Goal: Navigation & Orientation: Find specific page/section

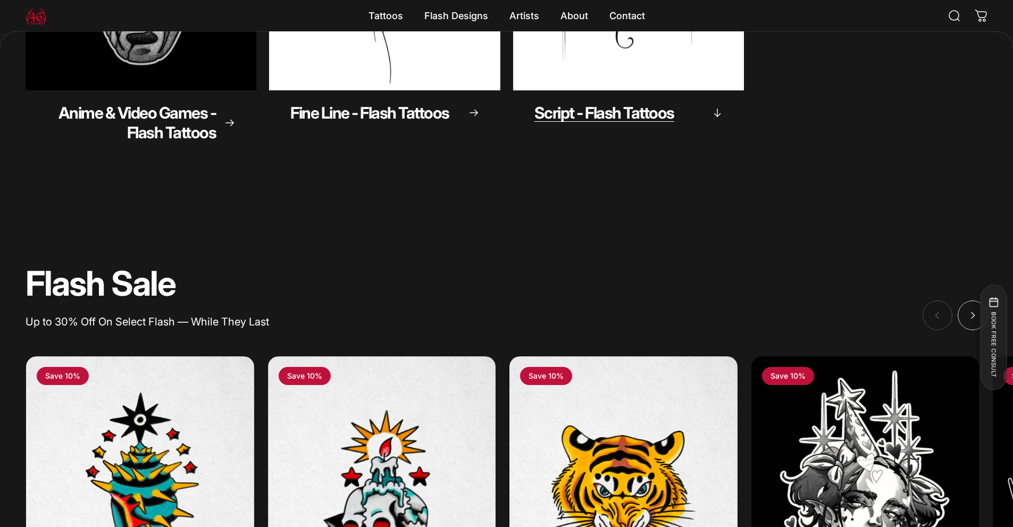
scroll to position [529, 0]
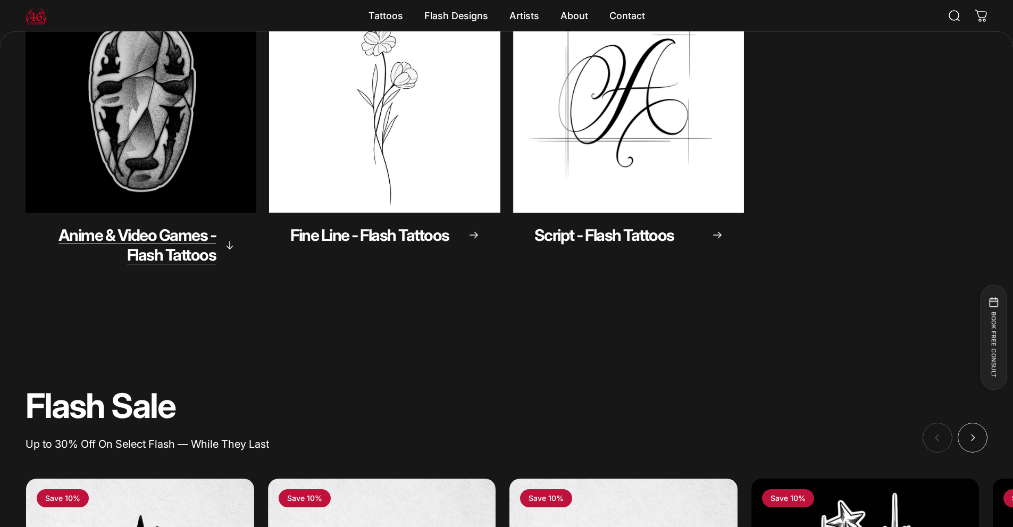
click at [194, 254] on span "Anime & Video Games - Flash Tattoos" at bounding box center [137, 244] width 158 height 39
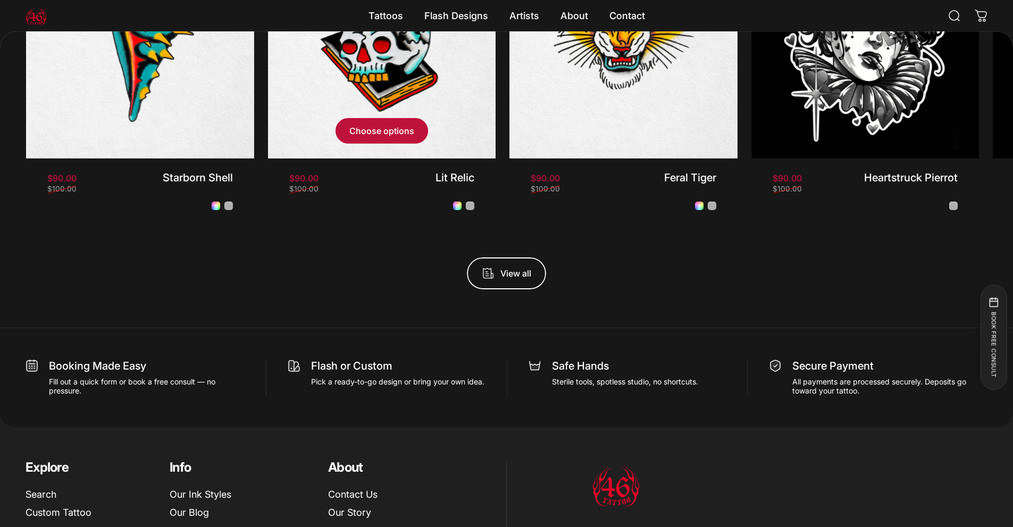
scroll to position [1167, 0]
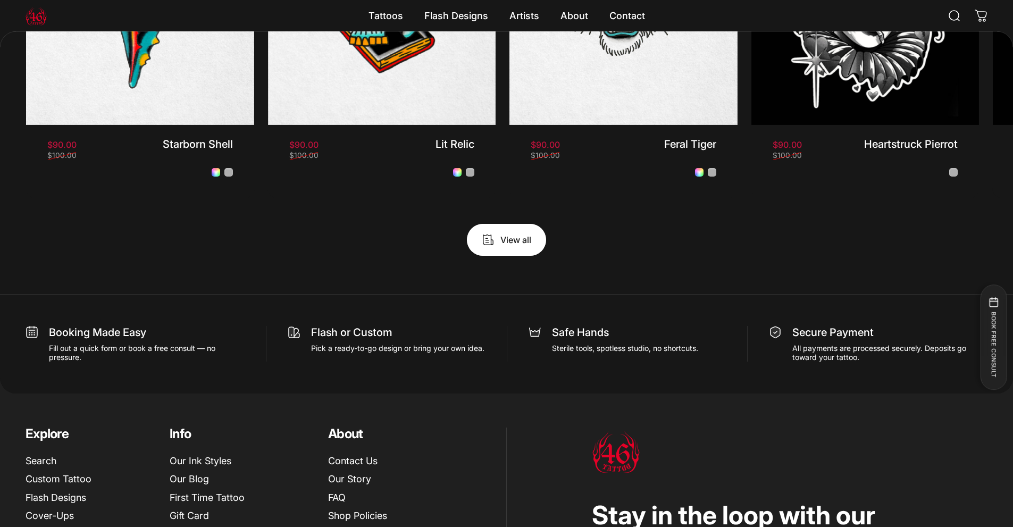
click at [524, 242] on span "View all products in the Flash Promo collection" at bounding box center [506, 240] width 118 height 64
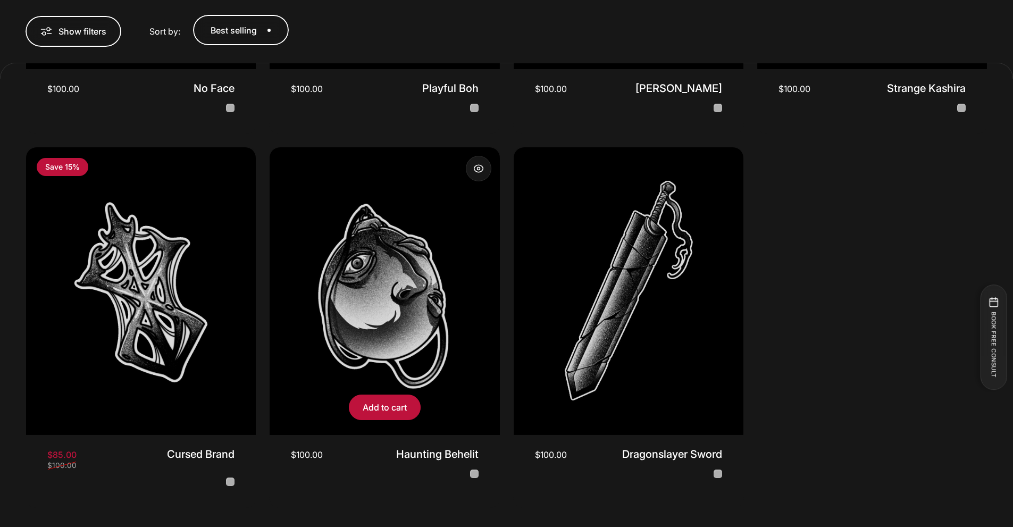
scroll to position [689, 0]
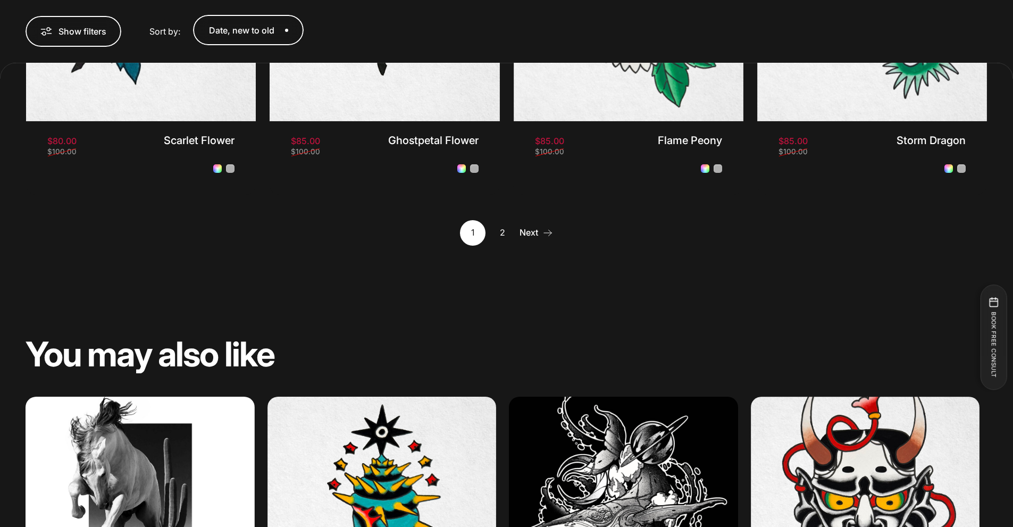
scroll to position [1273, 0]
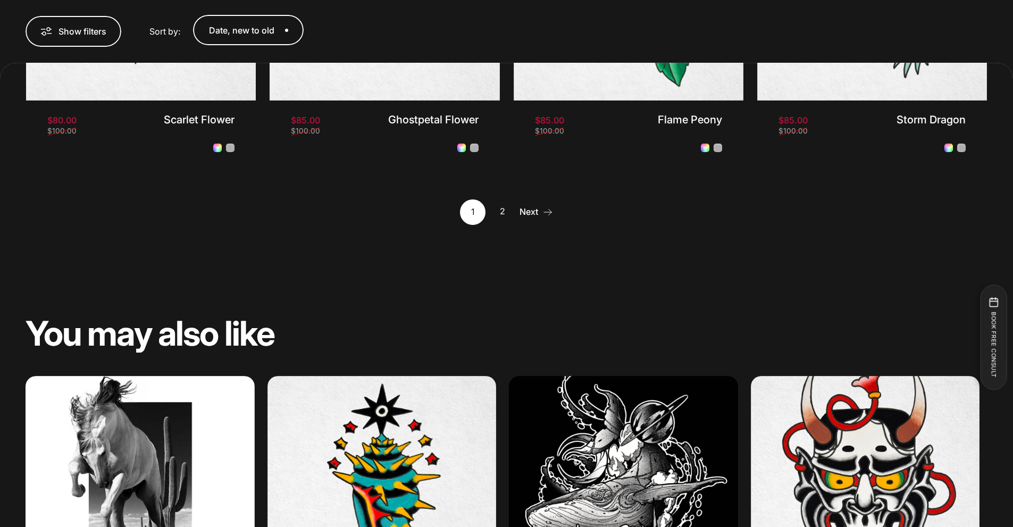
click at [502, 210] on link "2" at bounding box center [503, 212] width 26 height 26
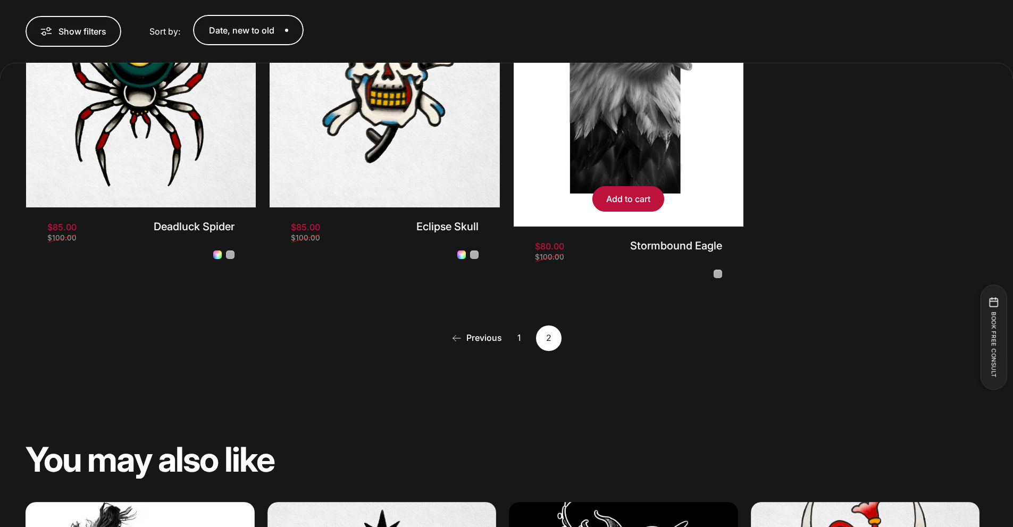
scroll to position [423, 0]
